Goal: Task Accomplishment & Management: Manage account settings

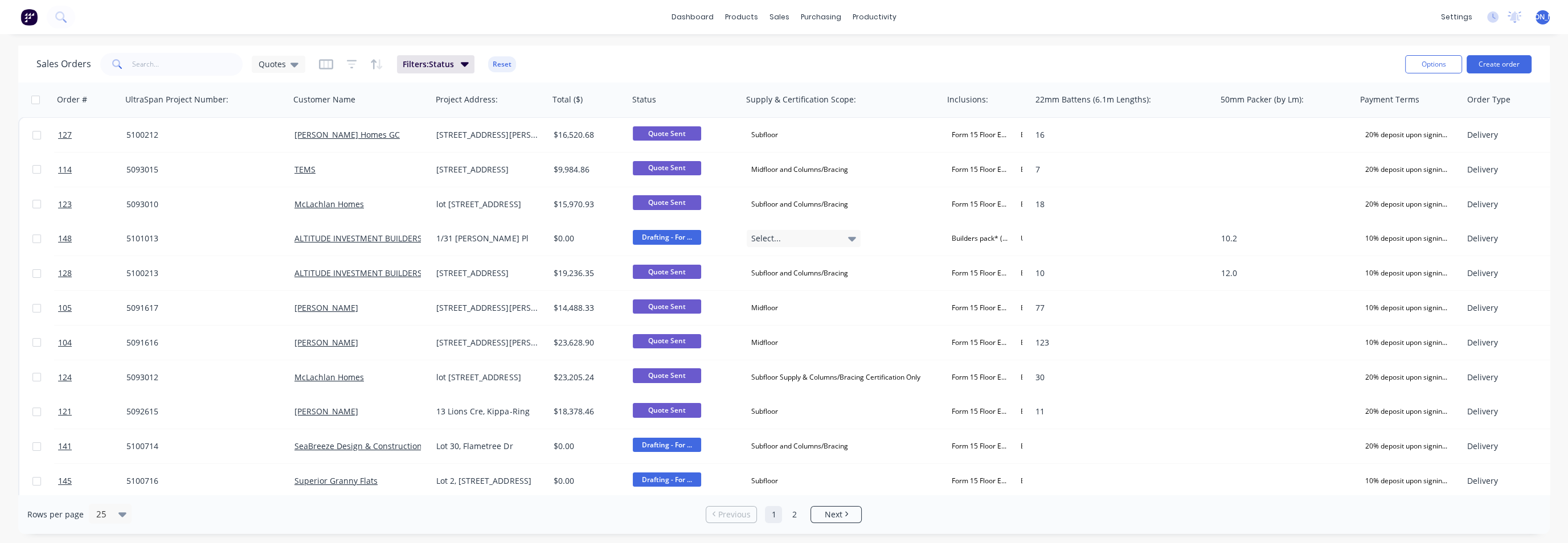
click at [125, 59] on span at bounding box center [116, 64] width 32 height 23
click at [130, 65] on span at bounding box center [116, 64] width 32 height 23
click at [135, 67] on input "text" at bounding box center [187, 64] width 111 height 23
type input "[PERSON_NAME]"
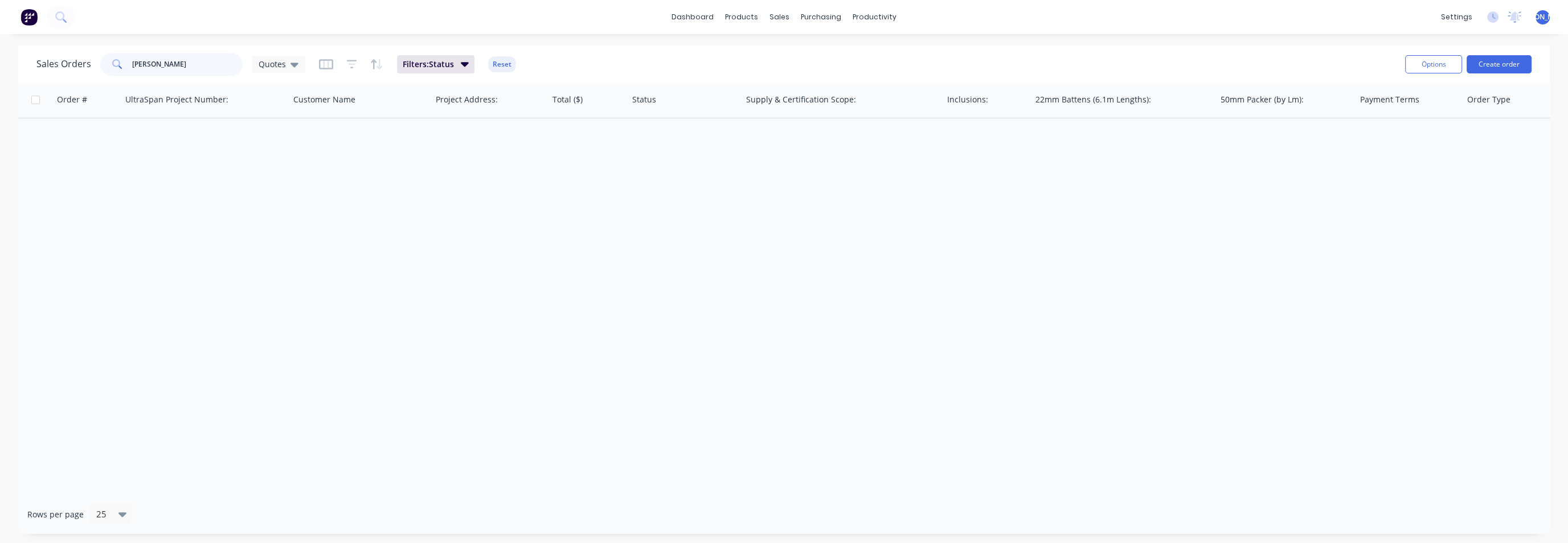
click at [177, 68] on input "[PERSON_NAME]" at bounding box center [187, 64] width 111 height 23
click at [811, 79] on div "Customers" at bounding box center [819, 77] width 41 height 10
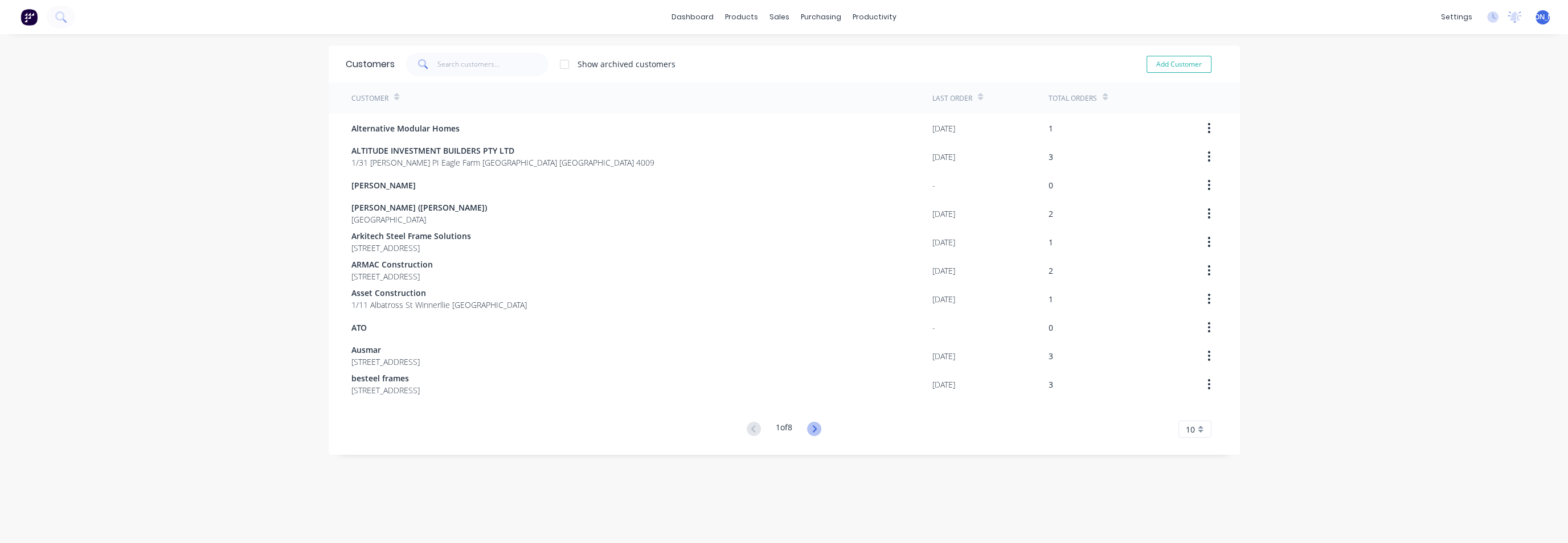
click at [809, 432] on icon at bounding box center [814, 429] width 14 height 14
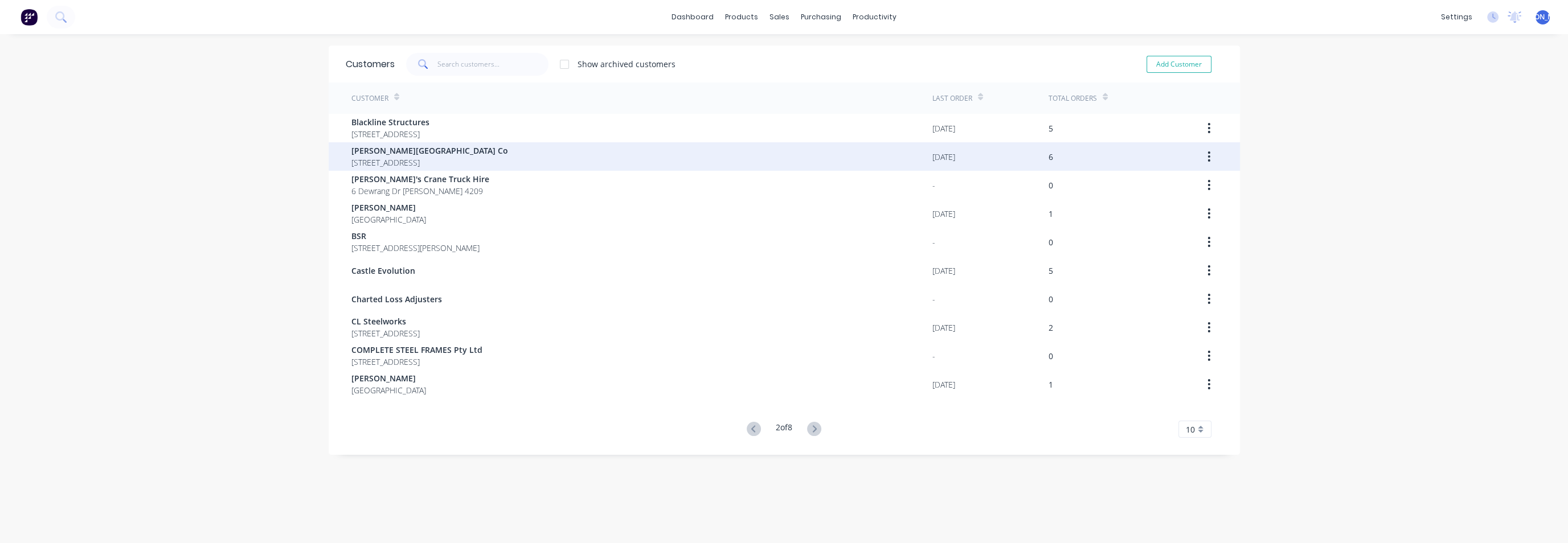
click at [401, 148] on span "[PERSON_NAME][GEOGRAPHIC_DATA] Co" at bounding box center [430, 151] width 157 height 12
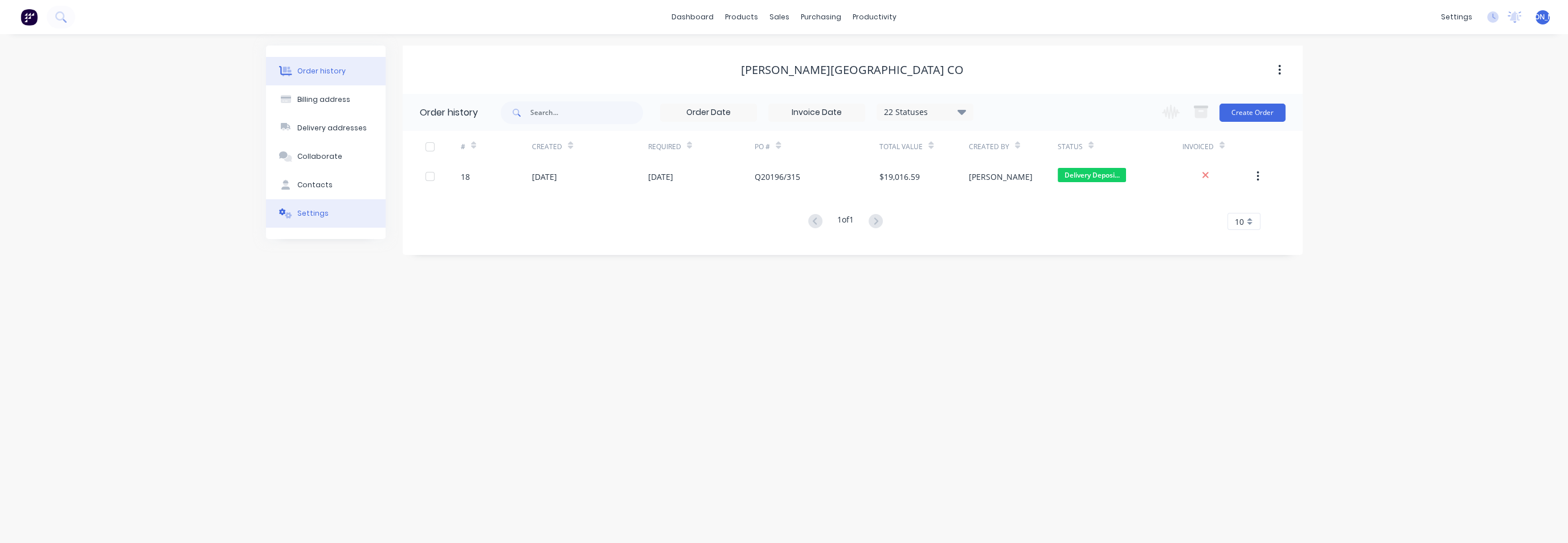
click at [325, 213] on button "Settings" at bounding box center [325, 213] width 120 height 28
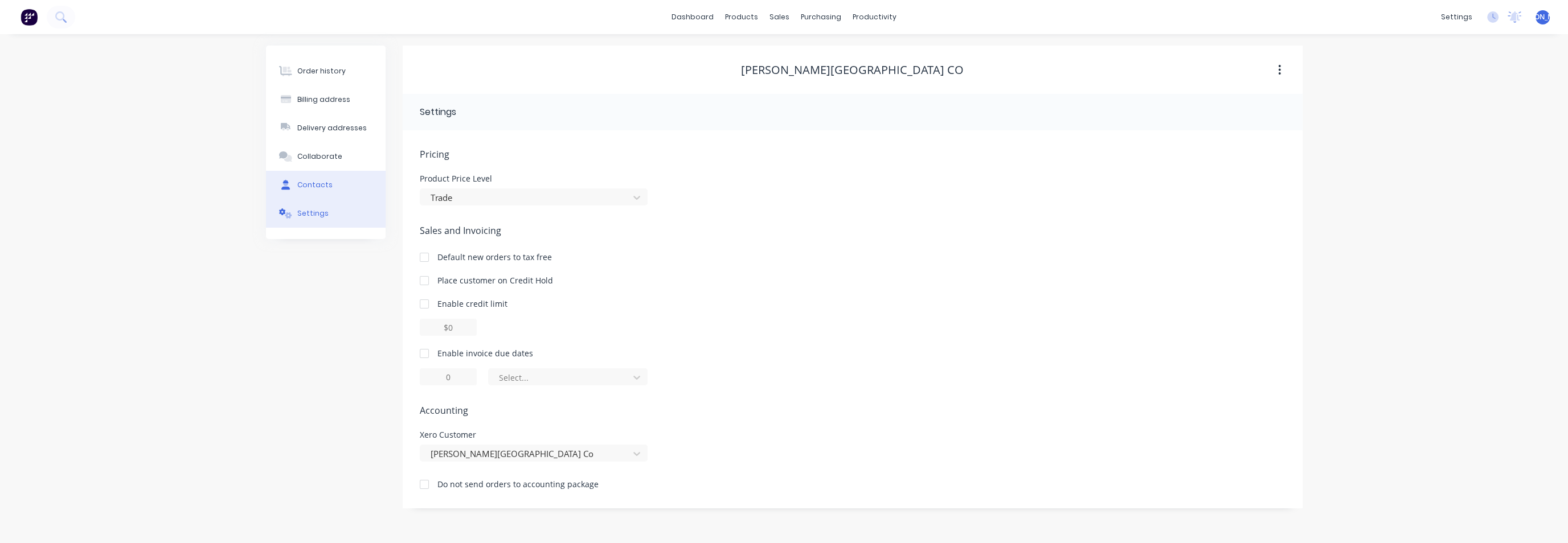
click at [317, 182] on div "Contacts" at bounding box center [315, 185] width 36 height 10
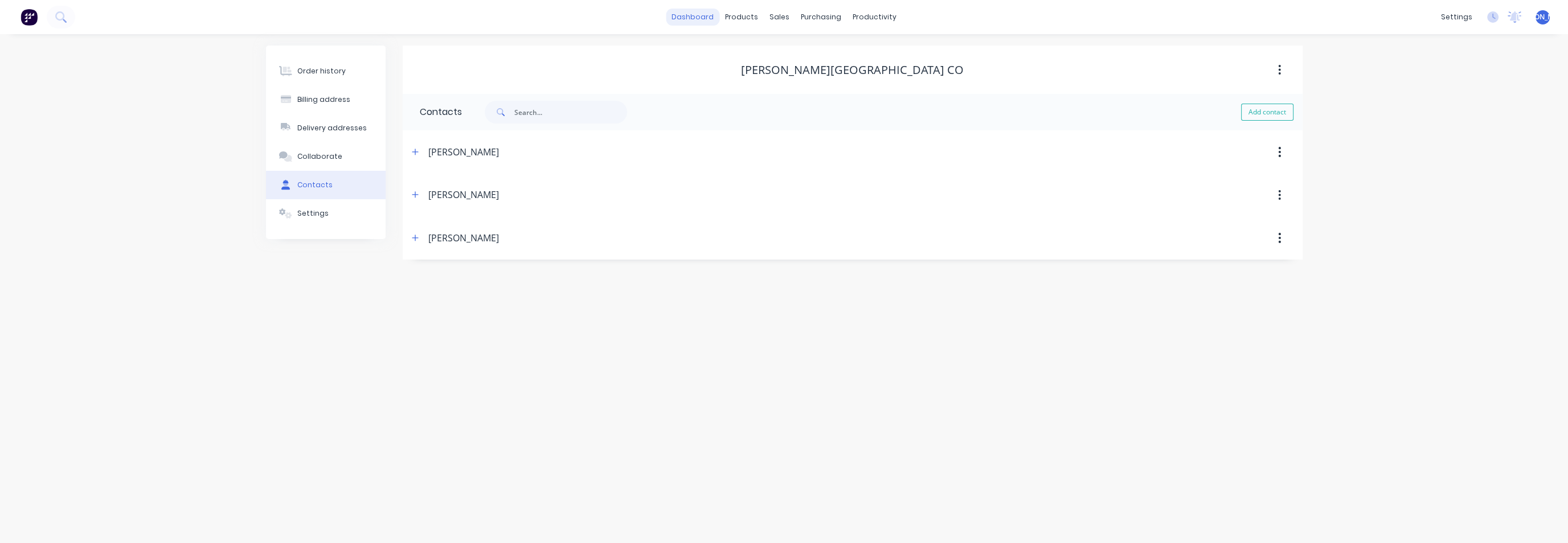
click at [695, 16] on link "dashboard" at bounding box center [693, 16] width 54 height 17
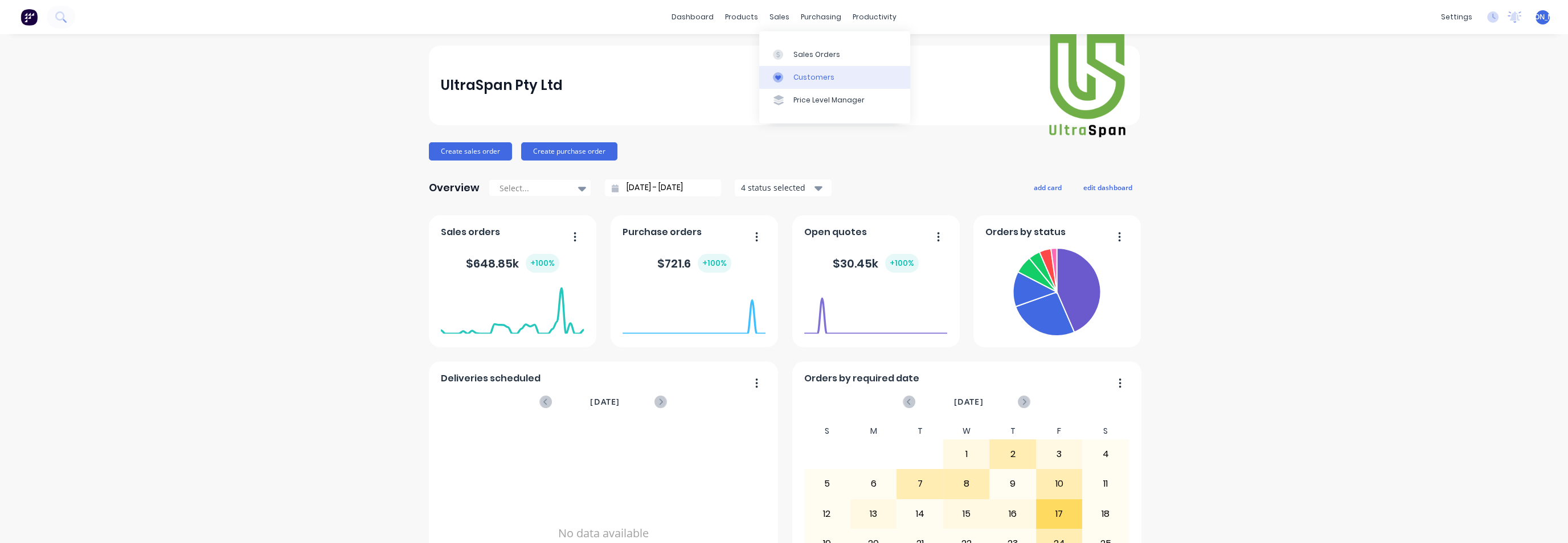
click at [836, 79] on link "Customers" at bounding box center [835, 77] width 151 height 23
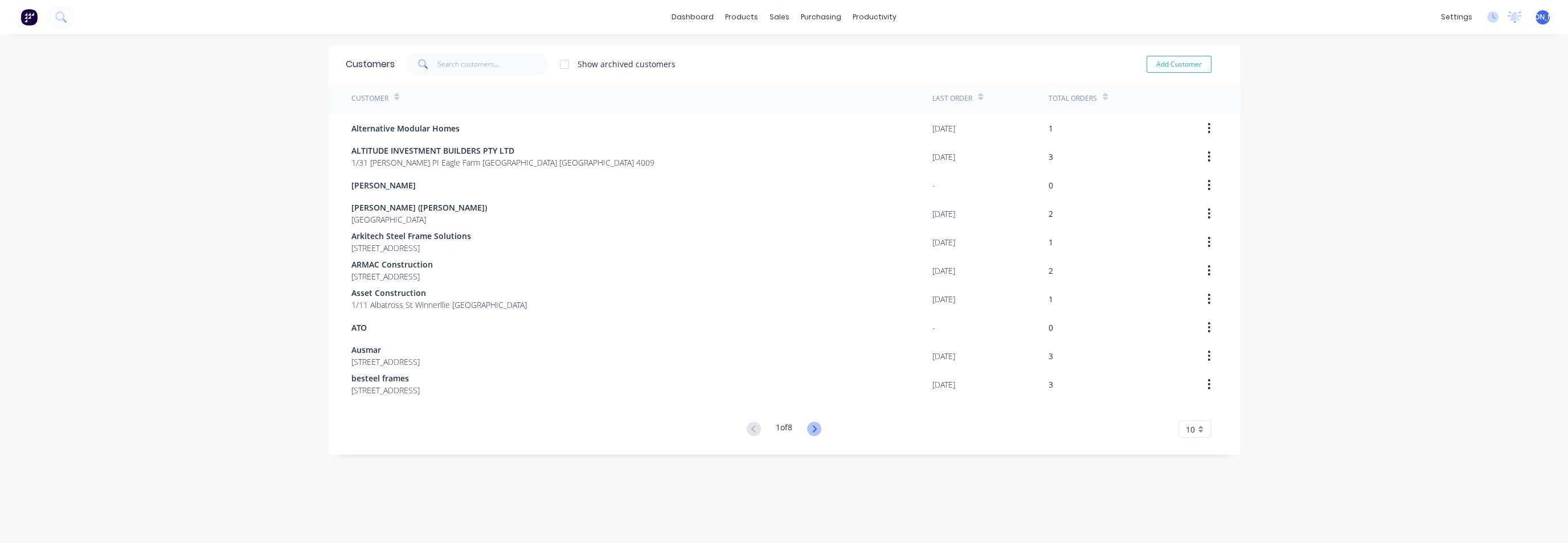
click at [811, 428] on icon at bounding box center [814, 429] width 14 height 14
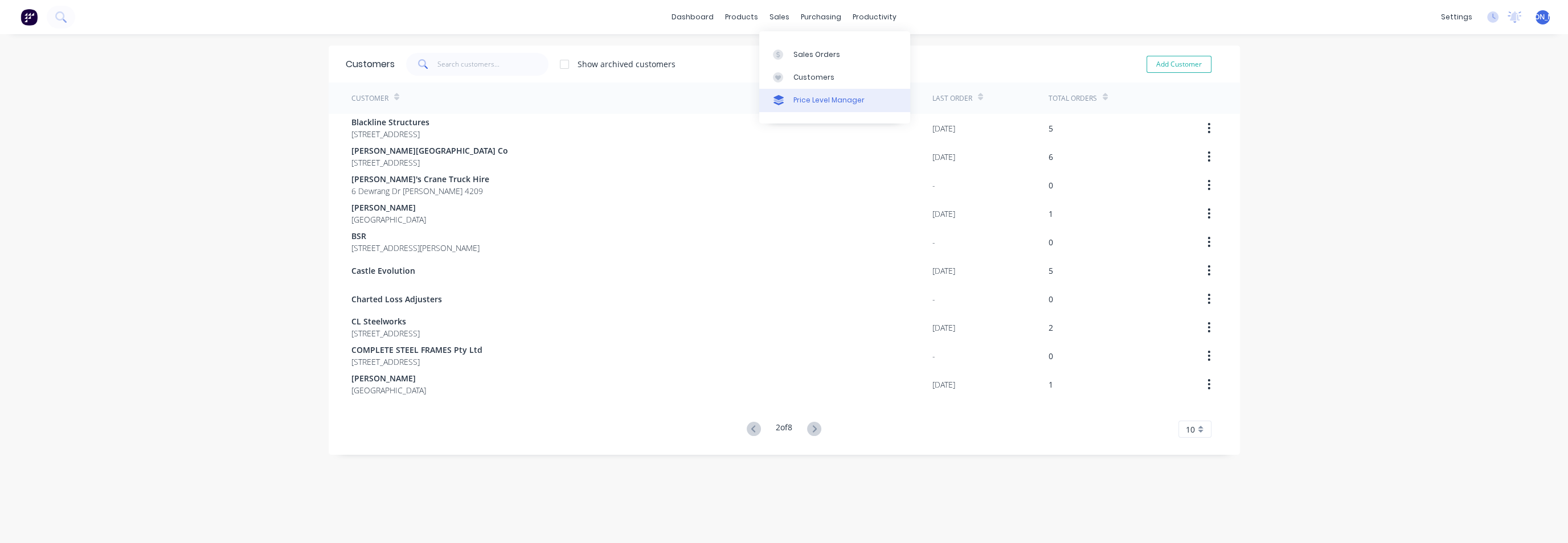
click at [809, 99] on div "Price Level Manager" at bounding box center [829, 100] width 71 height 10
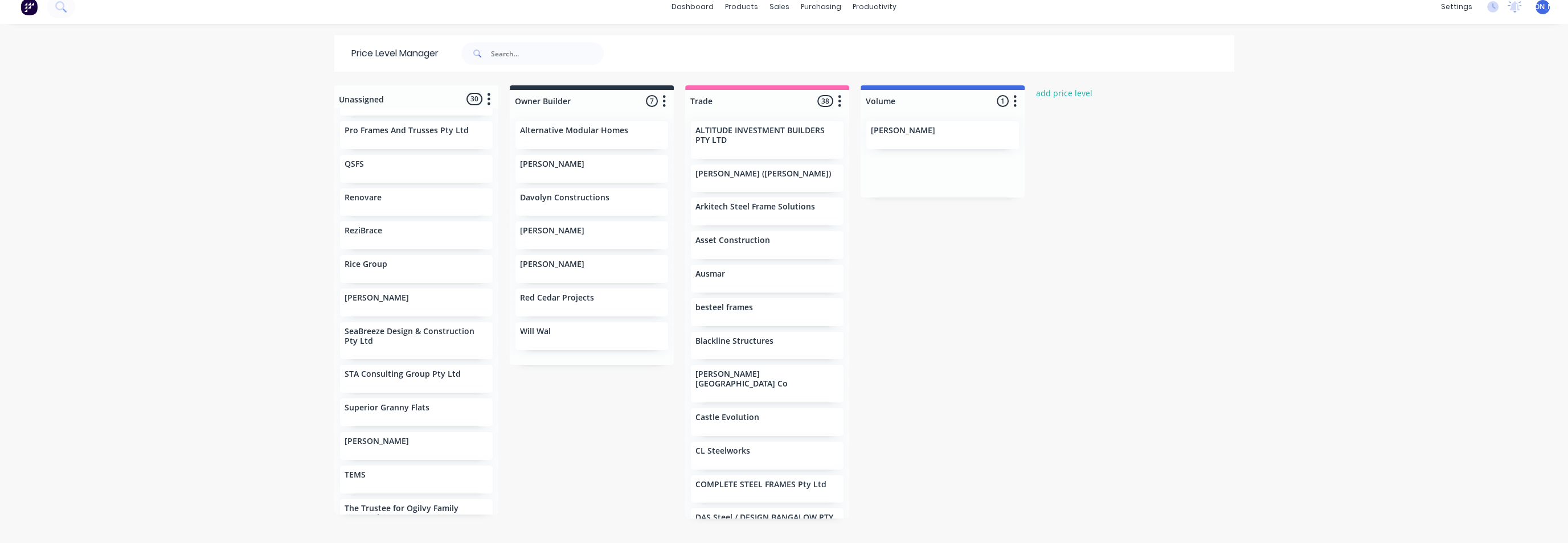
scroll to position [645, 0]
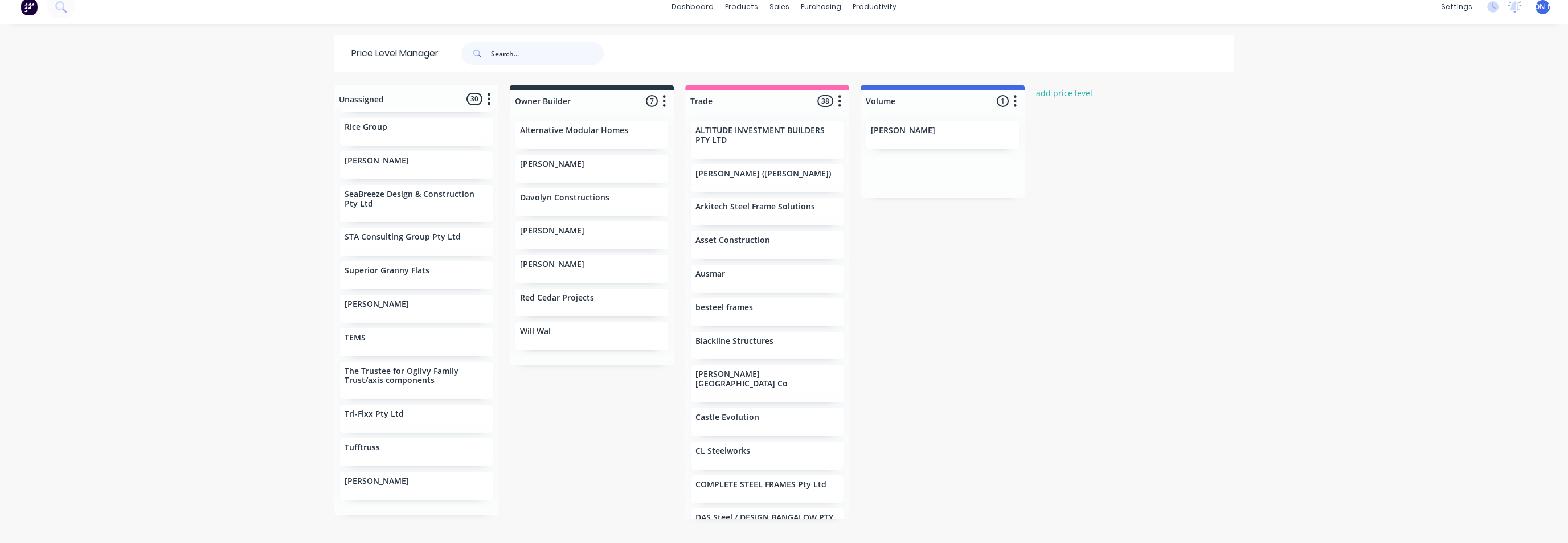
click at [491, 57] on input "text" at bounding box center [548, 53] width 113 height 23
type input "[PERSON_NAME]"
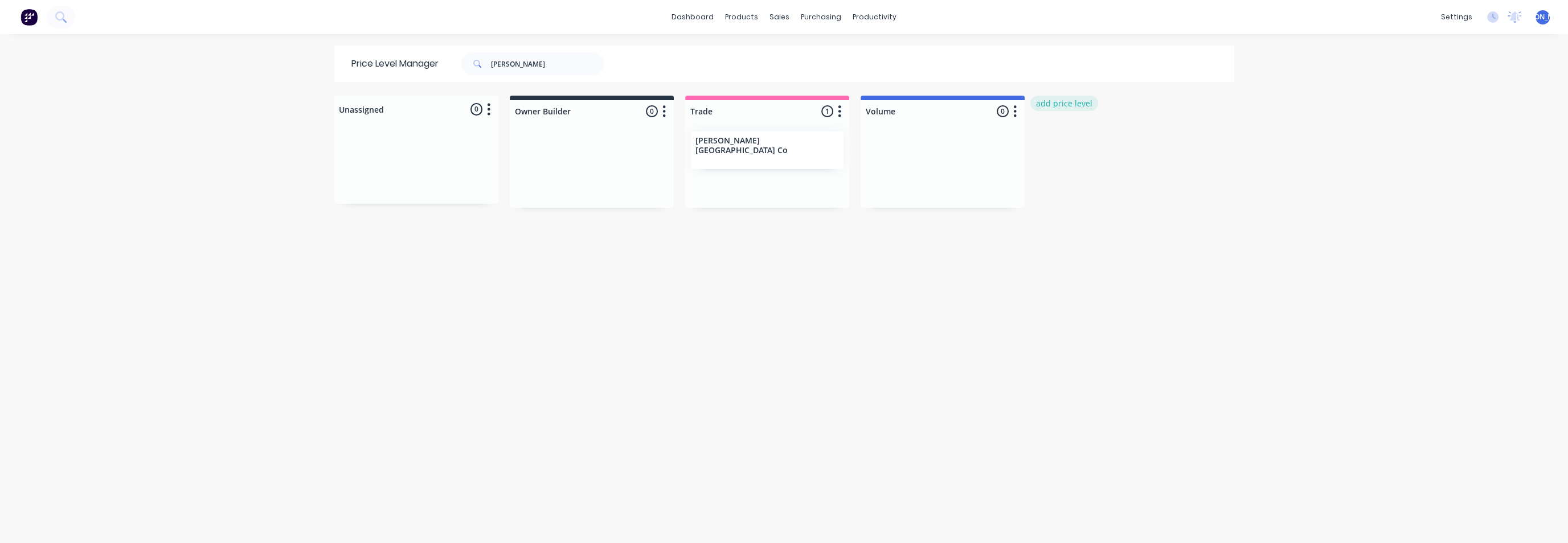
click at [1052, 105] on button "add price level" at bounding box center [1065, 103] width 68 height 16
click at [557, 112] on div at bounding box center [592, 111] width 164 height 22
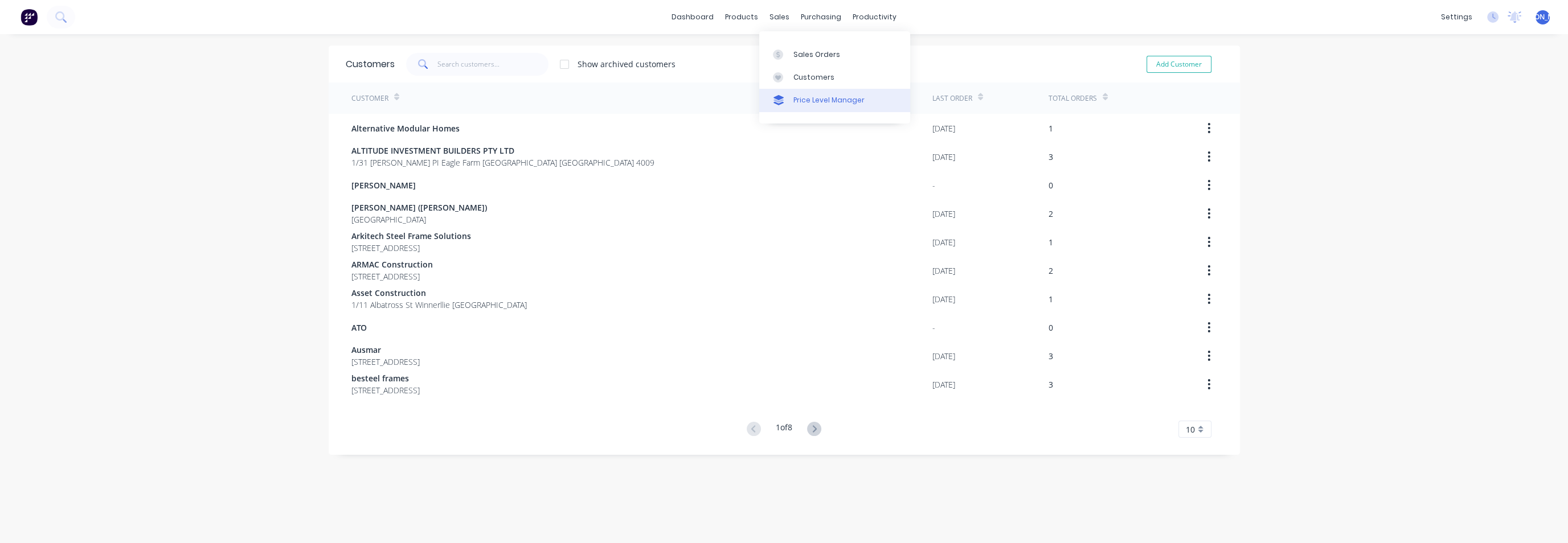
click at [822, 101] on div "Price Level Manager" at bounding box center [829, 100] width 71 height 10
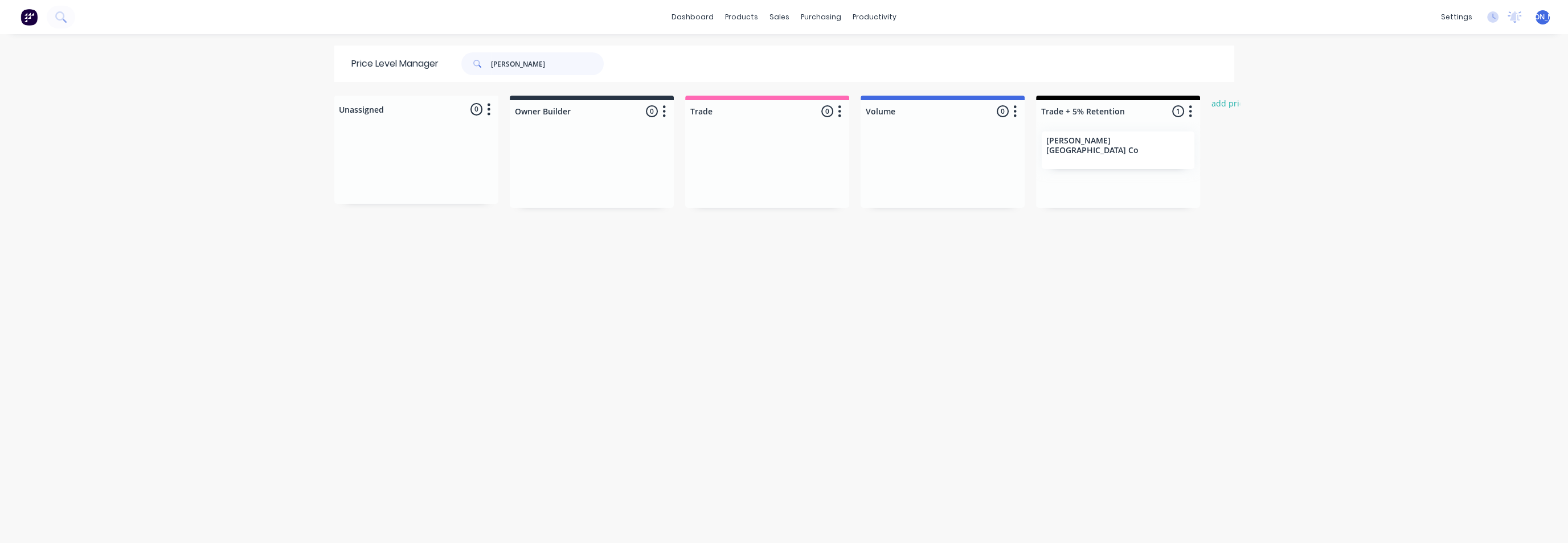
drag, startPoint x: 506, startPoint y: 68, endPoint x: 459, endPoint y: 63, distance: 47.3
click at [461, 63] on div "[PERSON_NAME]" at bounding box center [533, 64] width 143 height 23
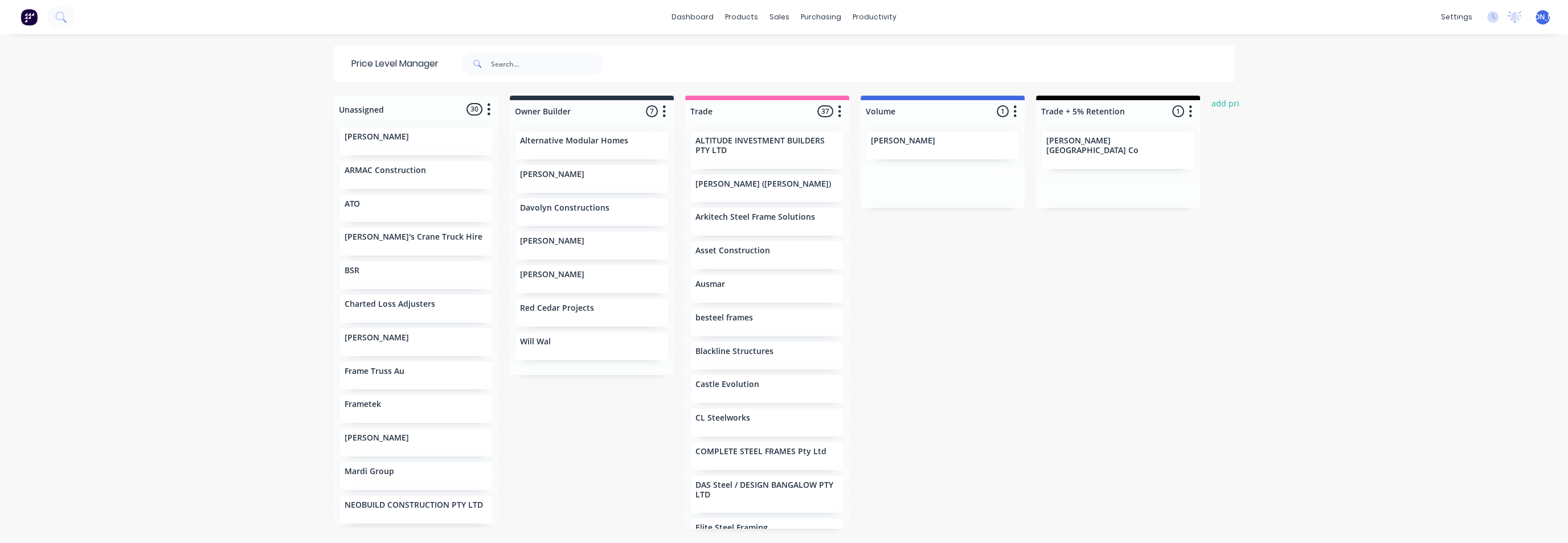
click at [1109, 146] on div "[PERSON_NAME][GEOGRAPHIC_DATA] Co" at bounding box center [1118, 146] width 143 height 22
click at [1306, 275] on div "dashboard products sales purchasing productivity dashboard products Product Cat…" at bounding box center [784, 271] width 1568 height 543
click at [1103, 143] on p "[PERSON_NAME][GEOGRAPHIC_DATA] Co" at bounding box center [1118, 146] width 143 height 19
click at [1082, 145] on p "[PERSON_NAME][GEOGRAPHIC_DATA] Co" at bounding box center [1118, 146] width 143 height 19
click at [1084, 108] on div at bounding box center [1118, 111] width 164 height 22
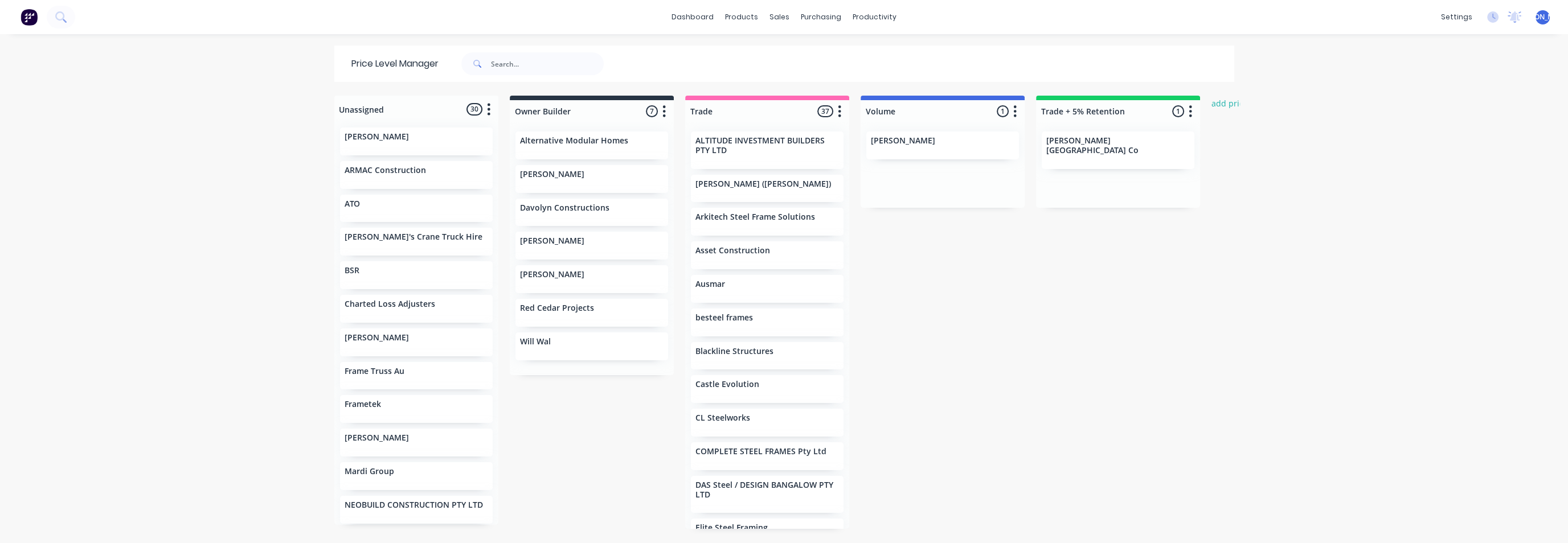
click at [1074, 130] on div "[PERSON_NAME][GEOGRAPHIC_DATA] Co" at bounding box center [1118, 165] width 164 height 85
click at [1064, 140] on p "[PERSON_NAME][GEOGRAPHIC_DATA] Co" at bounding box center [1118, 146] width 143 height 19
click at [1086, 138] on p "[PERSON_NAME][GEOGRAPHIC_DATA] Co" at bounding box center [1118, 146] width 143 height 19
click at [1188, 114] on button "button" at bounding box center [1191, 111] width 13 height 13
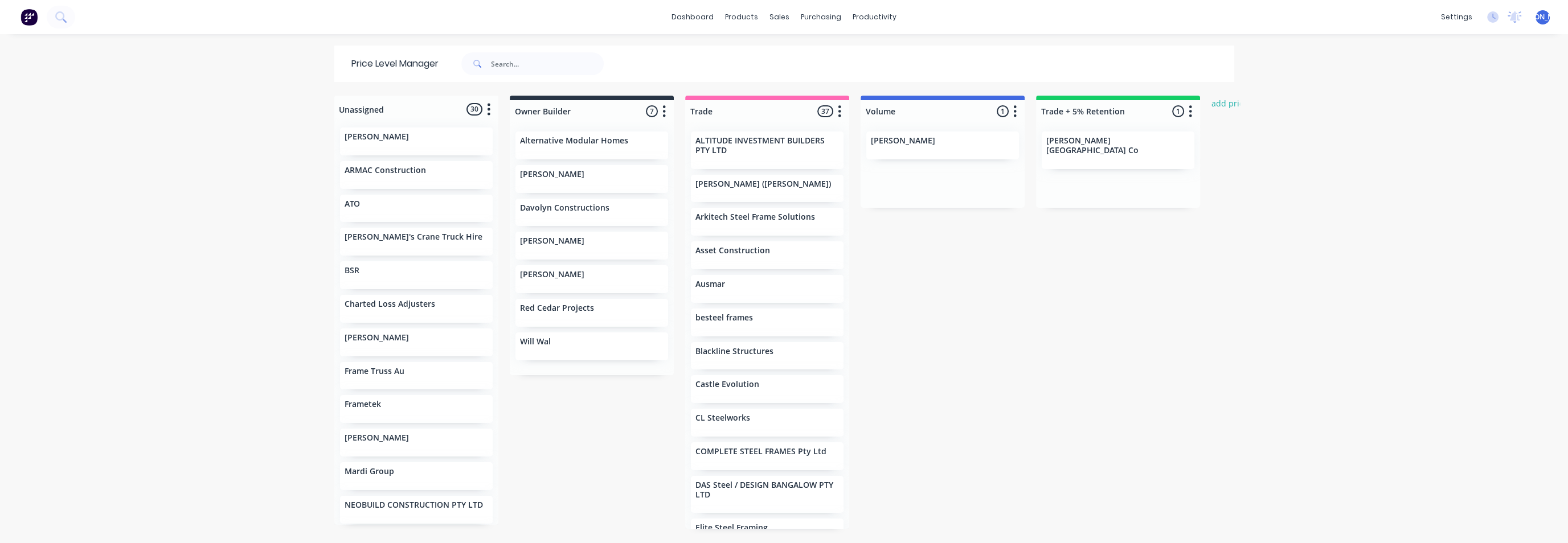
click at [1293, 189] on div "dashboard products sales purchasing productivity dashboard products Product Cat…" at bounding box center [784, 271] width 1568 height 543
click at [1081, 143] on p "[PERSON_NAME][GEOGRAPHIC_DATA] Co" at bounding box center [1118, 146] width 143 height 19
click at [1074, 148] on div "[PERSON_NAME][GEOGRAPHIC_DATA] Co" at bounding box center [1118, 146] width 143 height 22
click at [1050, 108] on div at bounding box center [1118, 111] width 164 height 22
click at [1042, 111] on input "Trade + 5% Retention" at bounding box center [1097, 111] width 112 height 12
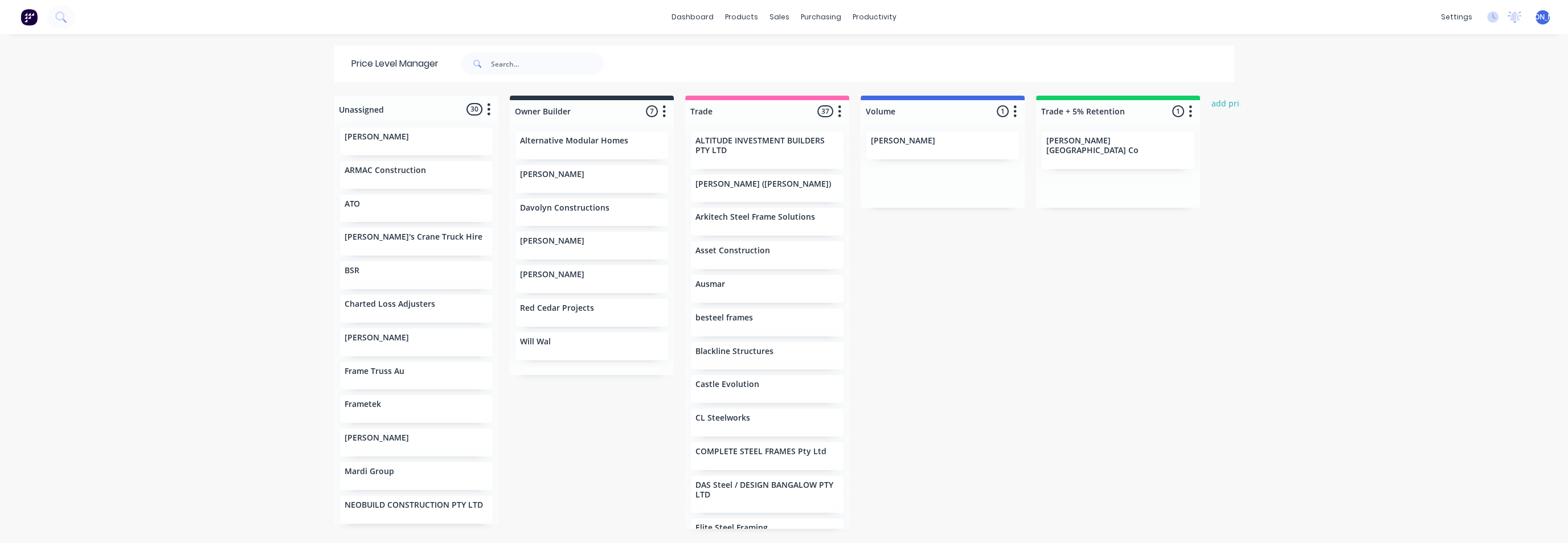
click at [1053, 145] on p "[PERSON_NAME][GEOGRAPHIC_DATA] Co" at bounding box center [1118, 146] width 143 height 19
click at [1060, 114] on input "Trade + 5% Retention" at bounding box center [1097, 111] width 112 height 12
click at [1063, 148] on div "[PERSON_NAME][GEOGRAPHIC_DATA] Co" at bounding box center [1118, 150] width 152 height 38
click at [1059, 109] on input "Trade + 5% Retention" at bounding box center [1097, 111] width 112 height 12
drag, startPoint x: 722, startPoint y: 290, endPoint x: 730, endPoint y: 320, distance: 31.0
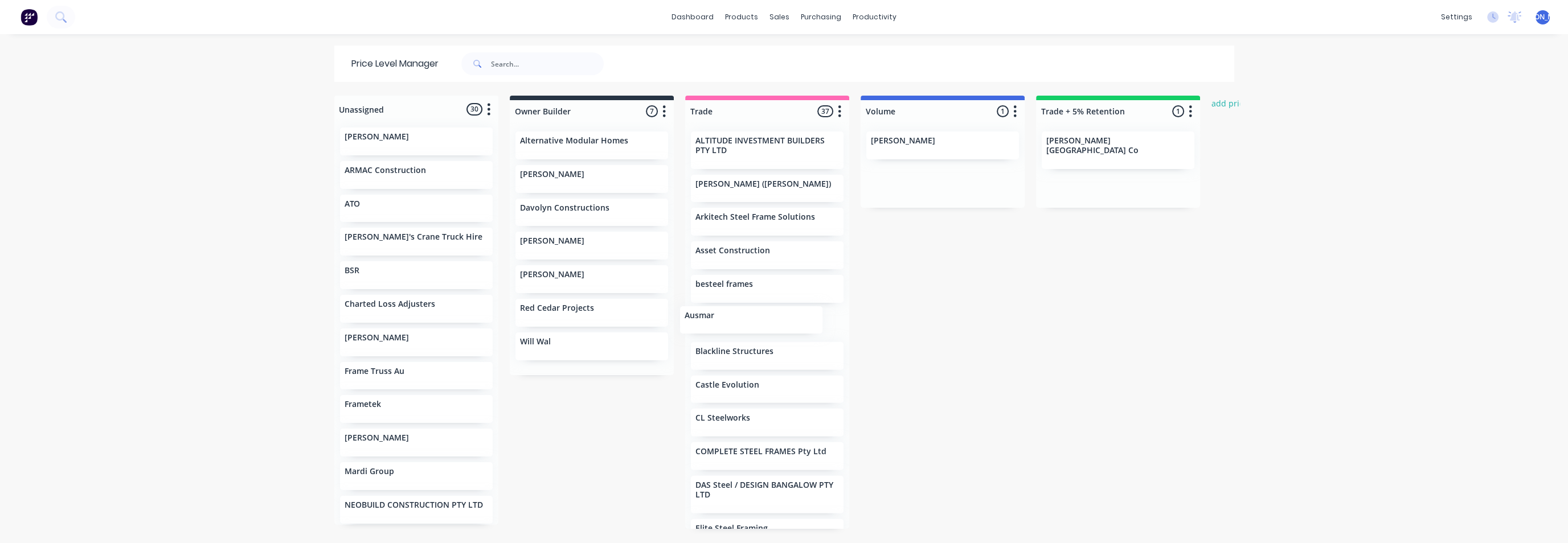
click at [722, 321] on div "ALTITUDE INVESTMENT BUILDERS PTY LTD Arif Dervisevic (Archie) Arkitech Steel Fr…" at bounding box center [767, 325] width 164 height 406
